Goal: Obtain resource: Download file/media

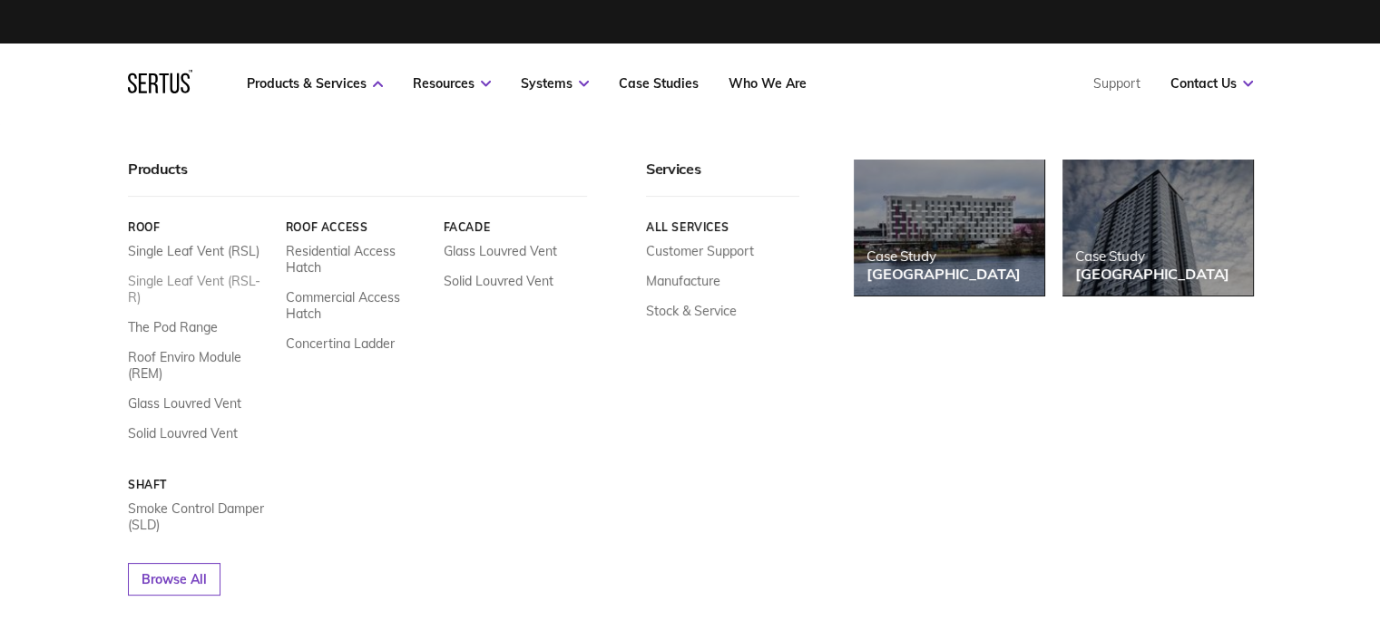
click at [183, 282] on link "Single Leaf Vent (RSL-R)" at bounding box center [200, 289] width 144 height 33
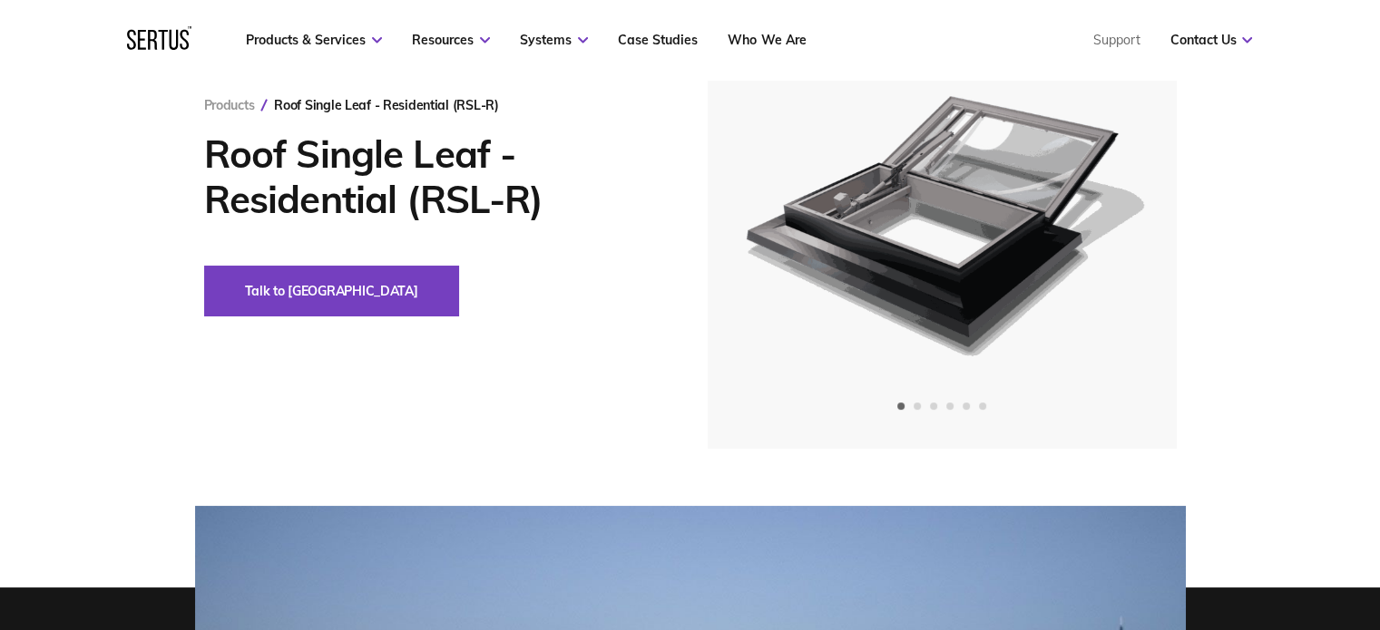
scroll to position [272, 0]
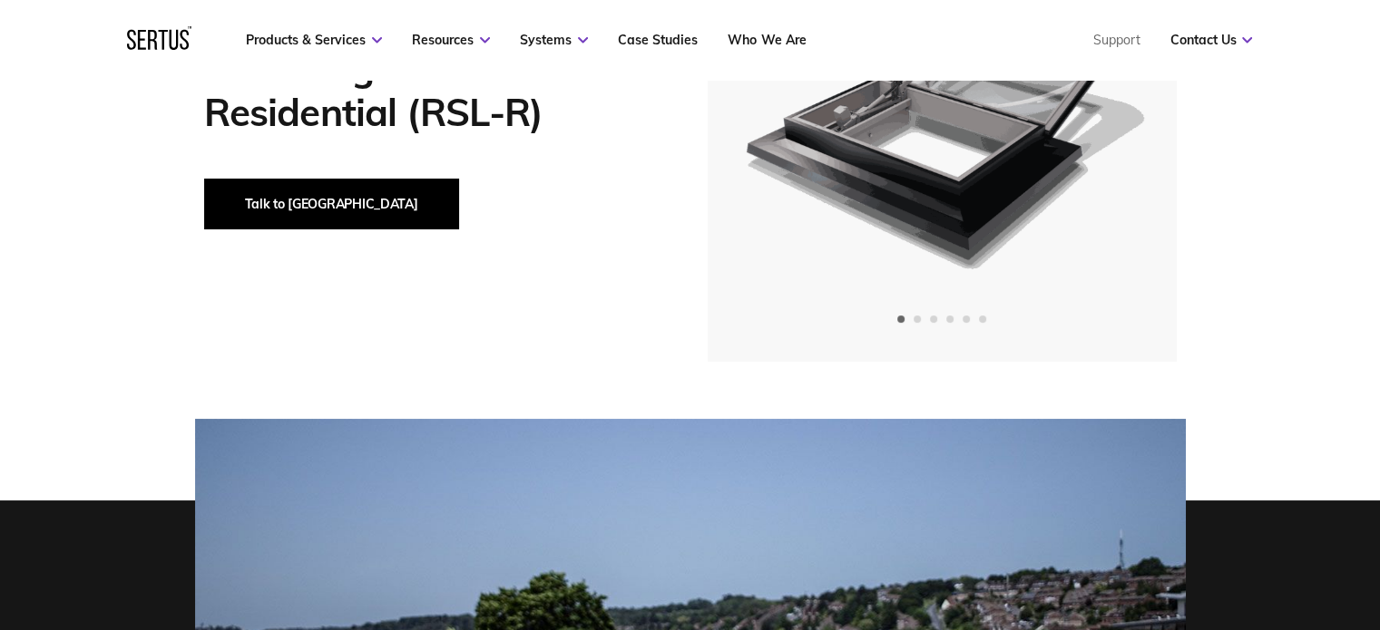
click at [255, 210] on button "Talk to [GEOGRAPHIC_DATA]" at bounding box center [331, 204] width 255 height 51
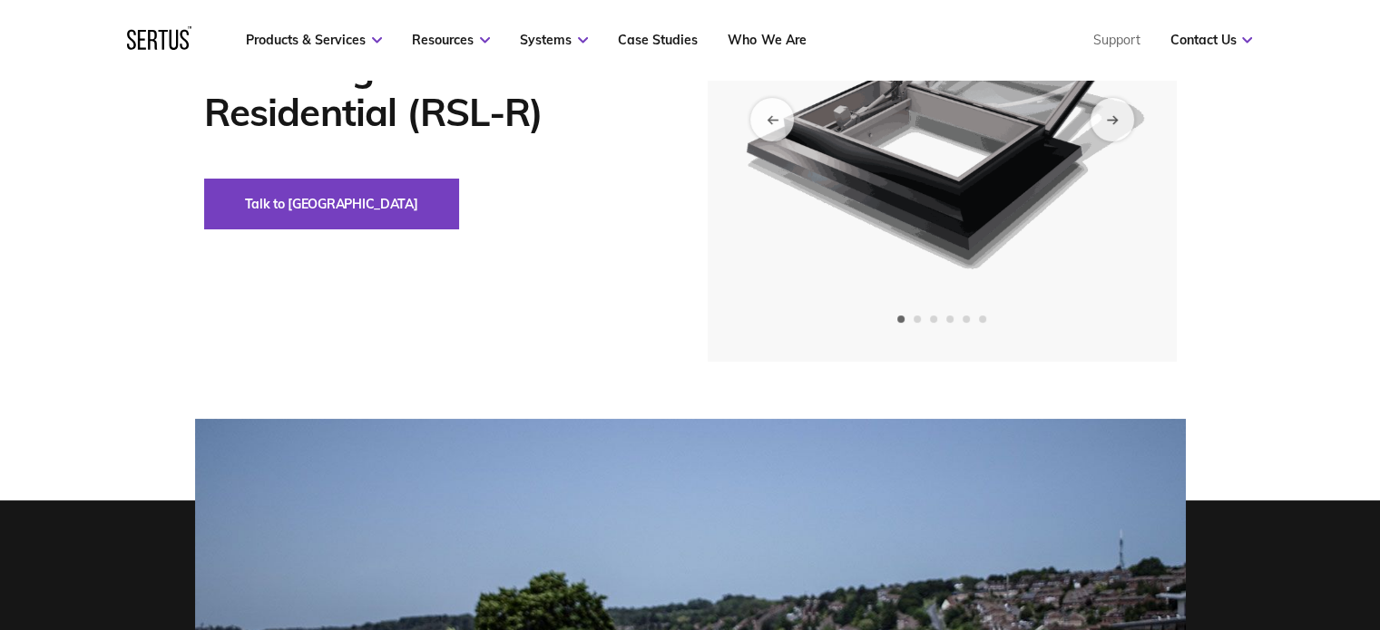
click at [772, 284] on img at bounding box center [940, 119] width 445 height 485
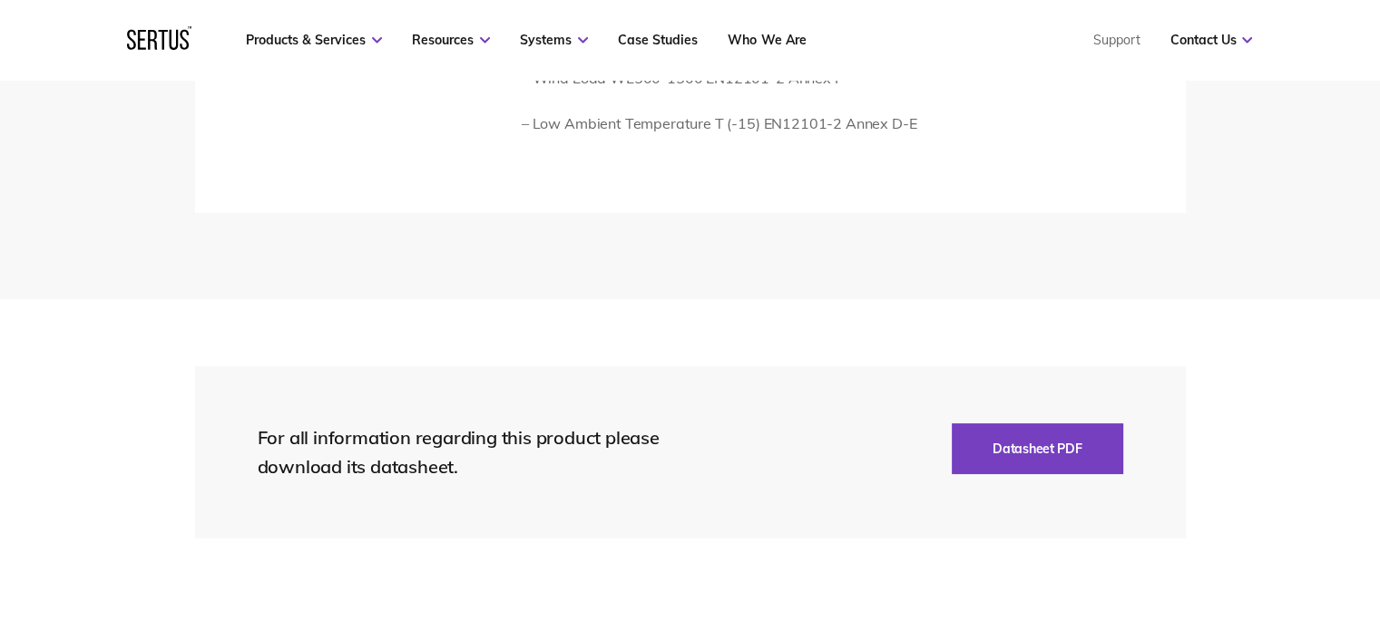
scroll to position [3810, 0]
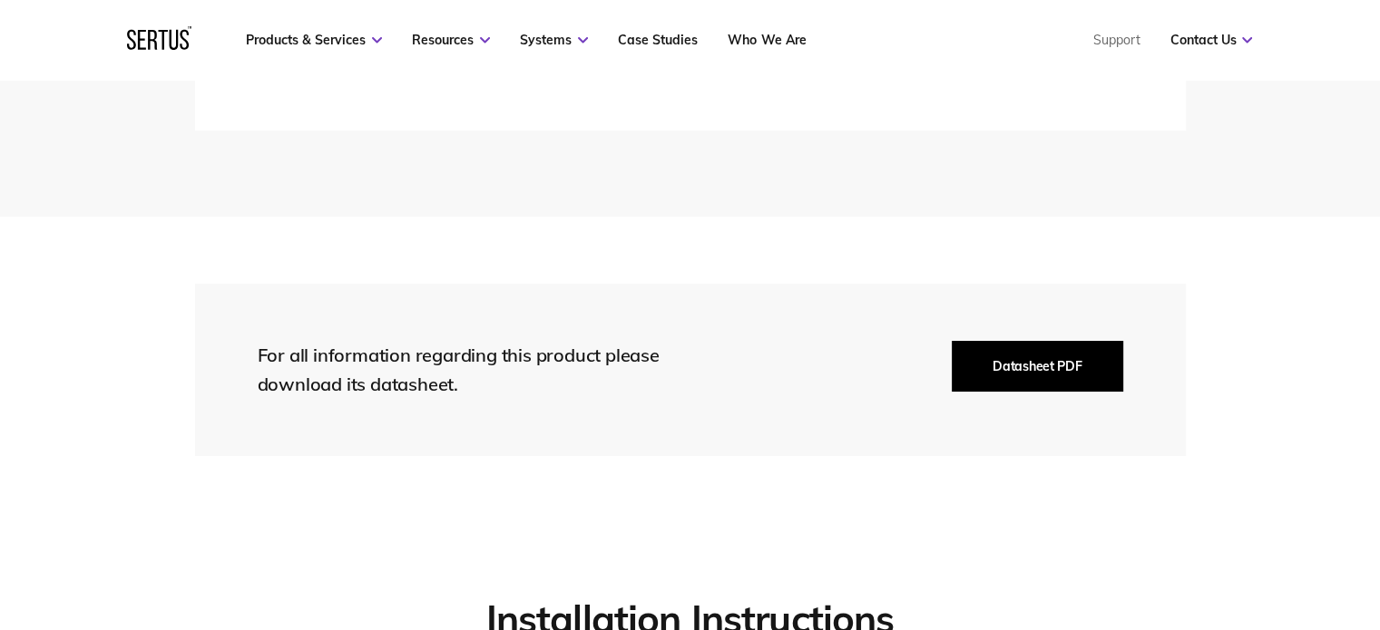
click at [1067, 380] on button "Datasheet PDF" at bounding box center [1037, 366] width 171 height 51
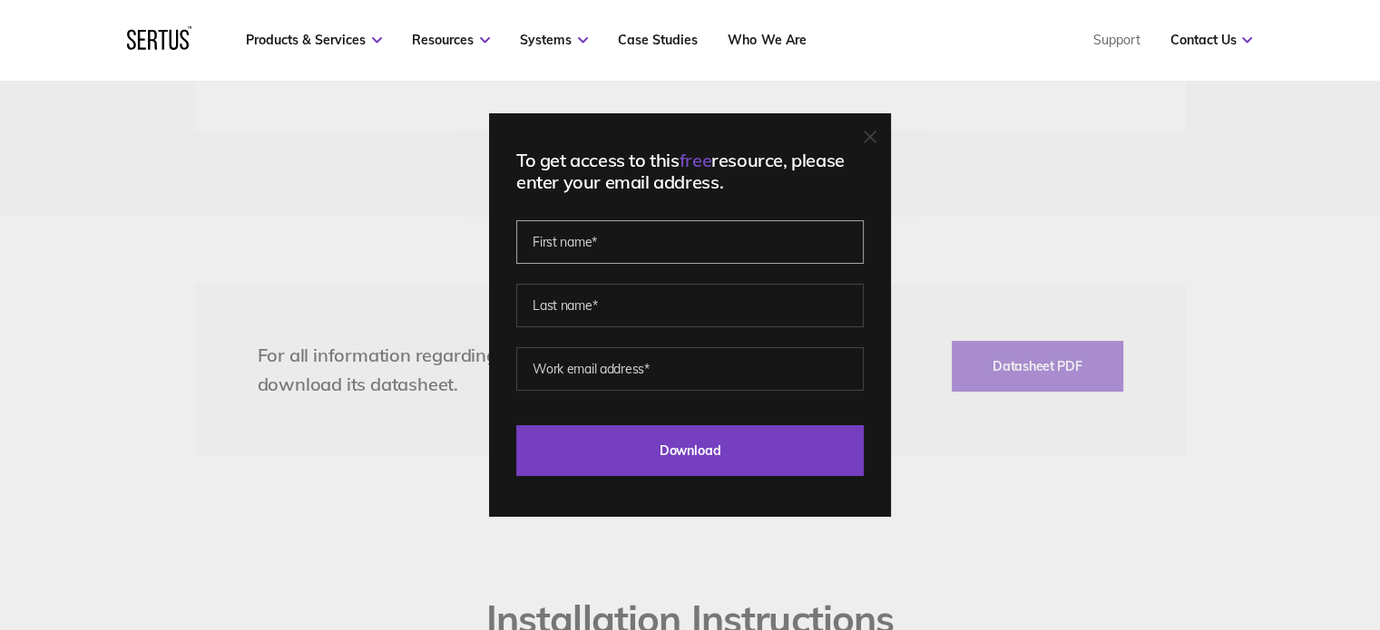
click at [654, 253] on input "text" at bounding box center [689, 242] width 347 height 44
type input "[PERSON_NAME]"
type input "Bloore"
type input "[PERSON_NAME][EMAIL_ADDRESS][DOMAIN_NAME]"
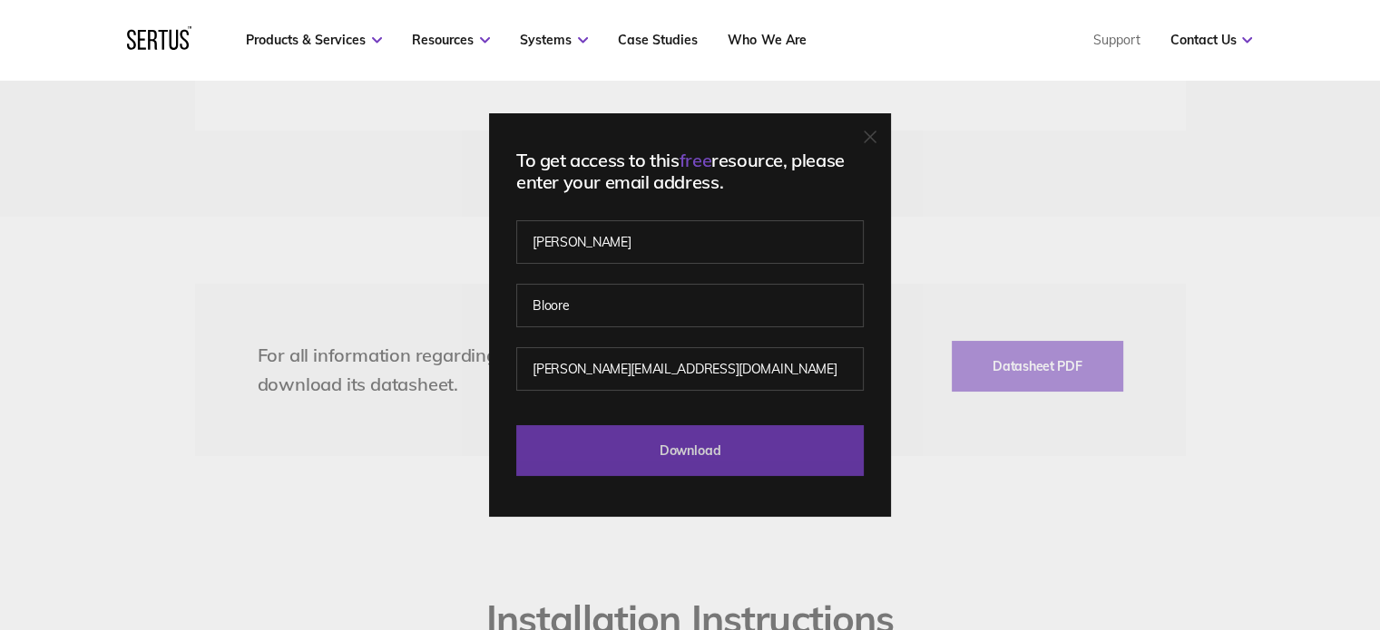
click at [689, 452] on input "Download" at bounding box center [689, 450] width 347 height 51
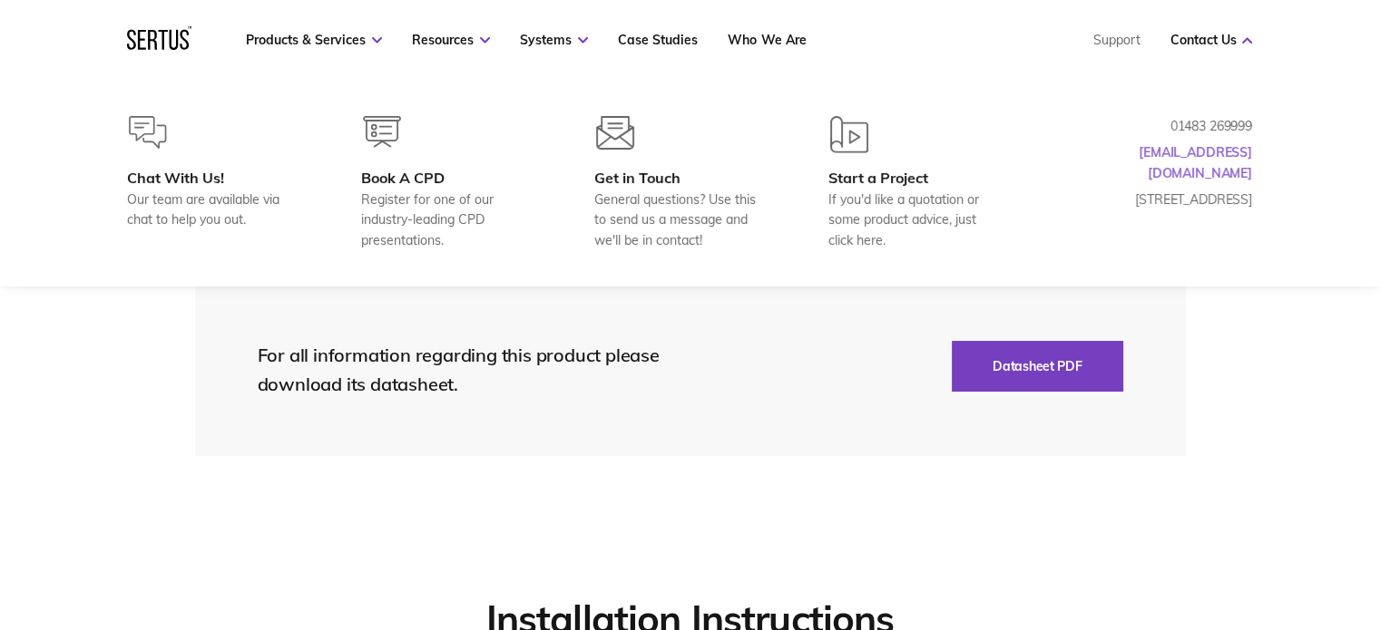
click at [1196, 151] on link "[EMAIL_ADDRESS][DOMAIN_NAME]" at bounding box center [1195, 162] width 113 height 36
click at [1181, 35] on link "Contact Us" at bounding box center [1210, 40] width 83 height 16
drag, startPoint x: 1148, startPoint y: 151, endPoint x: 1254, endPoint y: 155, distance: 106.2
click at [1254, 155] on div "Chat With Us! Our team are available via chat to help you out. Book A CPD Regis…" at bounding box center [689, 183] width 1197 height 134
